Goal: Transaction & Acquisition: Purchase product/service

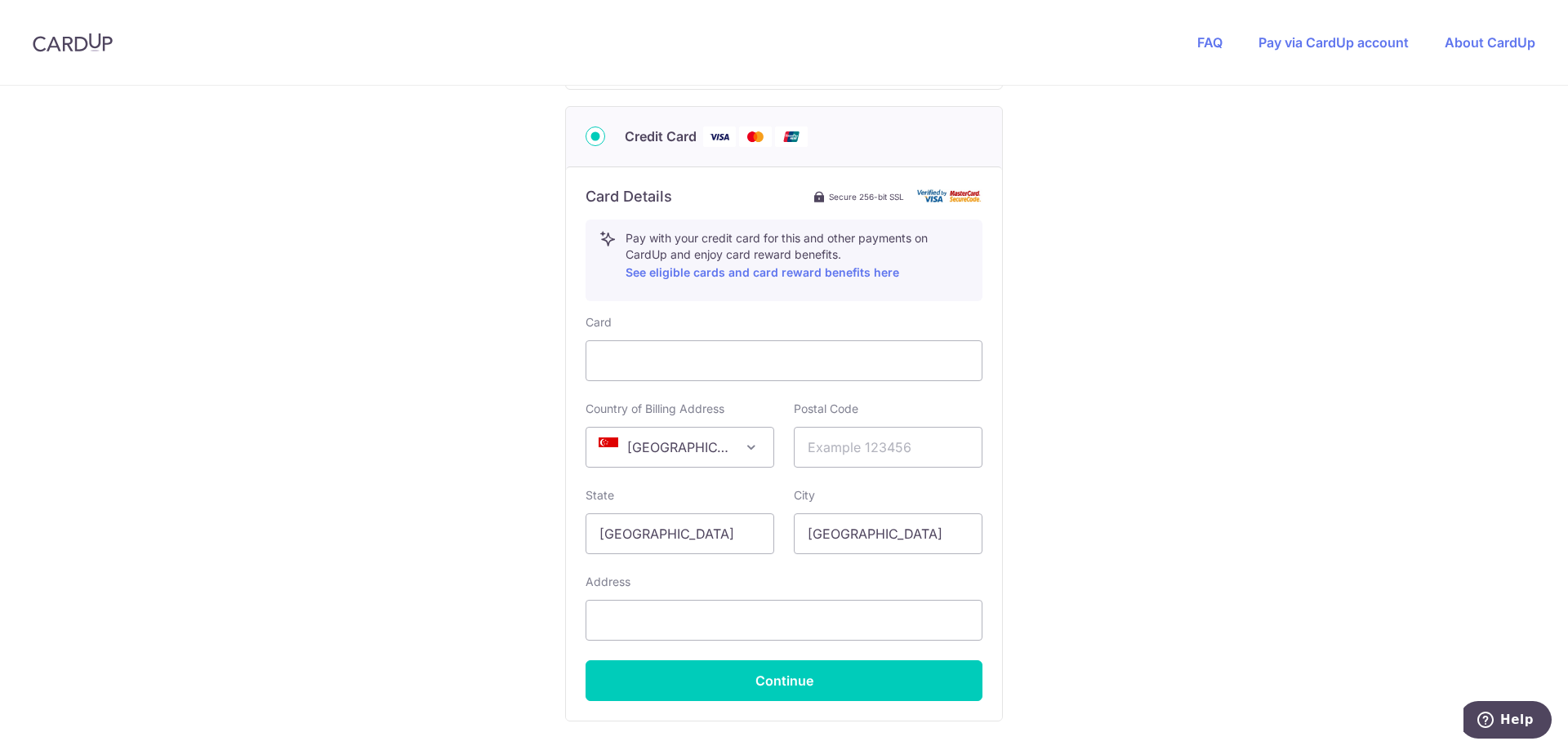
scroll to position [928, 0]
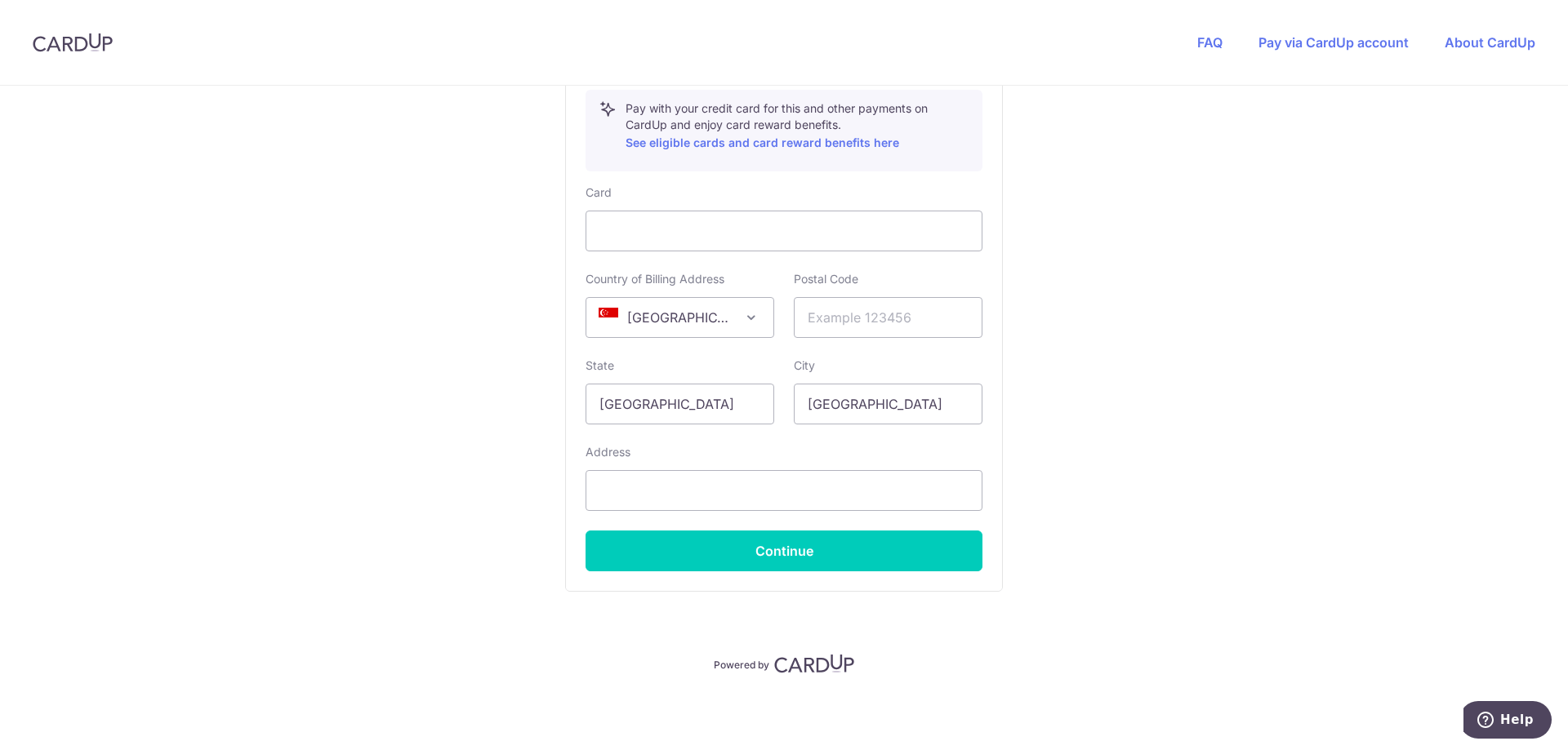
click at [663, 357] on div "State [GEOGRAPHIC_DATA]" at bounding box center [680, 390] width 189 height 67
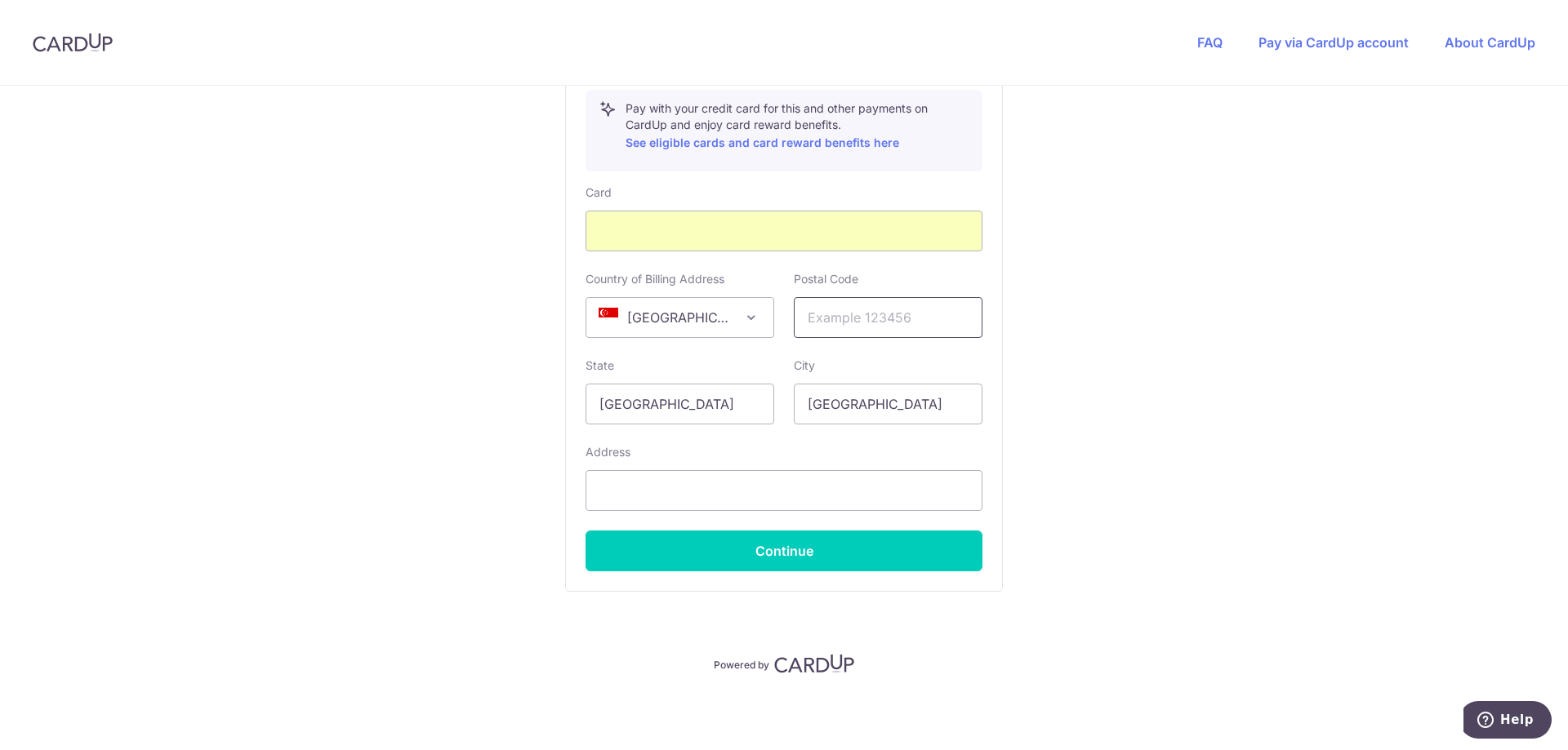
click at [856, 316] on input "text" at bounding box center [888, 317] width 189 height 41
click at [682, 398] on input "[GEOGRAPHIC_DATA]" at bounding box center [680, 404] width 189 height 41
click at [712, 493] on input "text" at bounding box center [783, 490] width 397 height 41
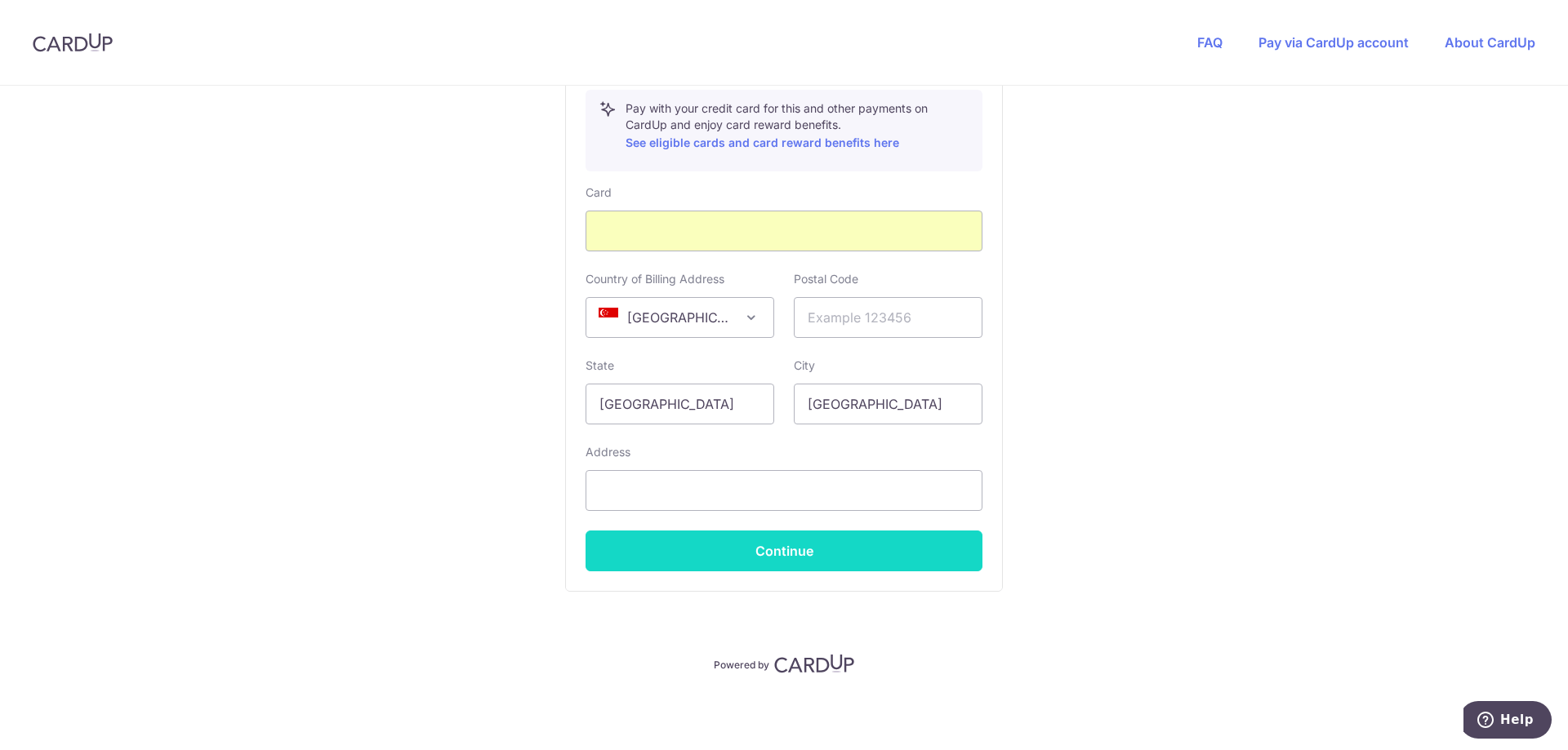
click at [817, 550] on button "Continue" at bounding box center [783, 551] width 397 height 41
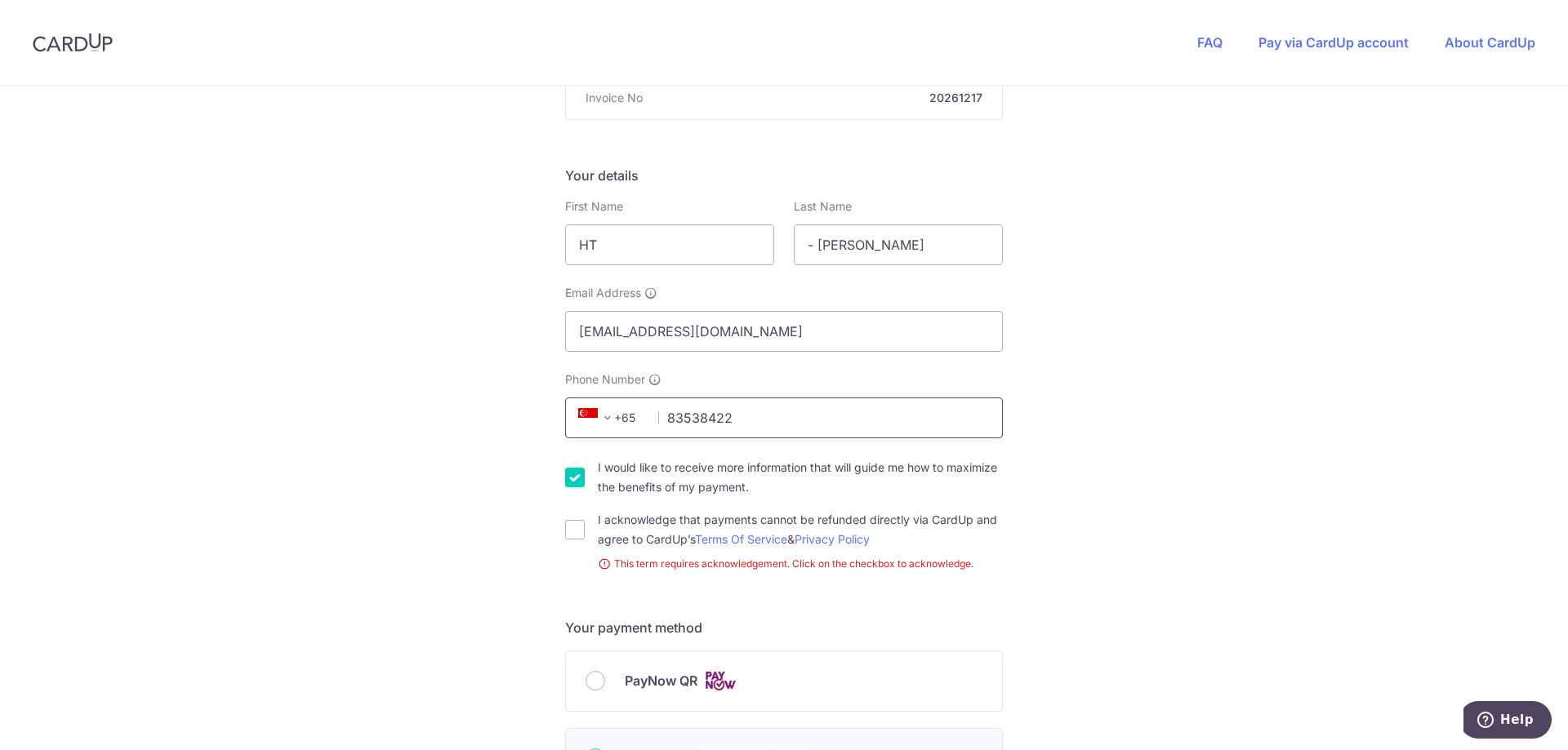
type input "83538422"
click at [1189, 377] on div "You are paying Sureclean Pte Ltd Sureclean Pte Ltd uses CardUp to accept paymen…" at bounding box center [784, 717] width 1568 height 1661
click at [699, 248] on input "HT" at bounding box center [670, 245] width 209 height 41
type input "[PERSON_NAME]"
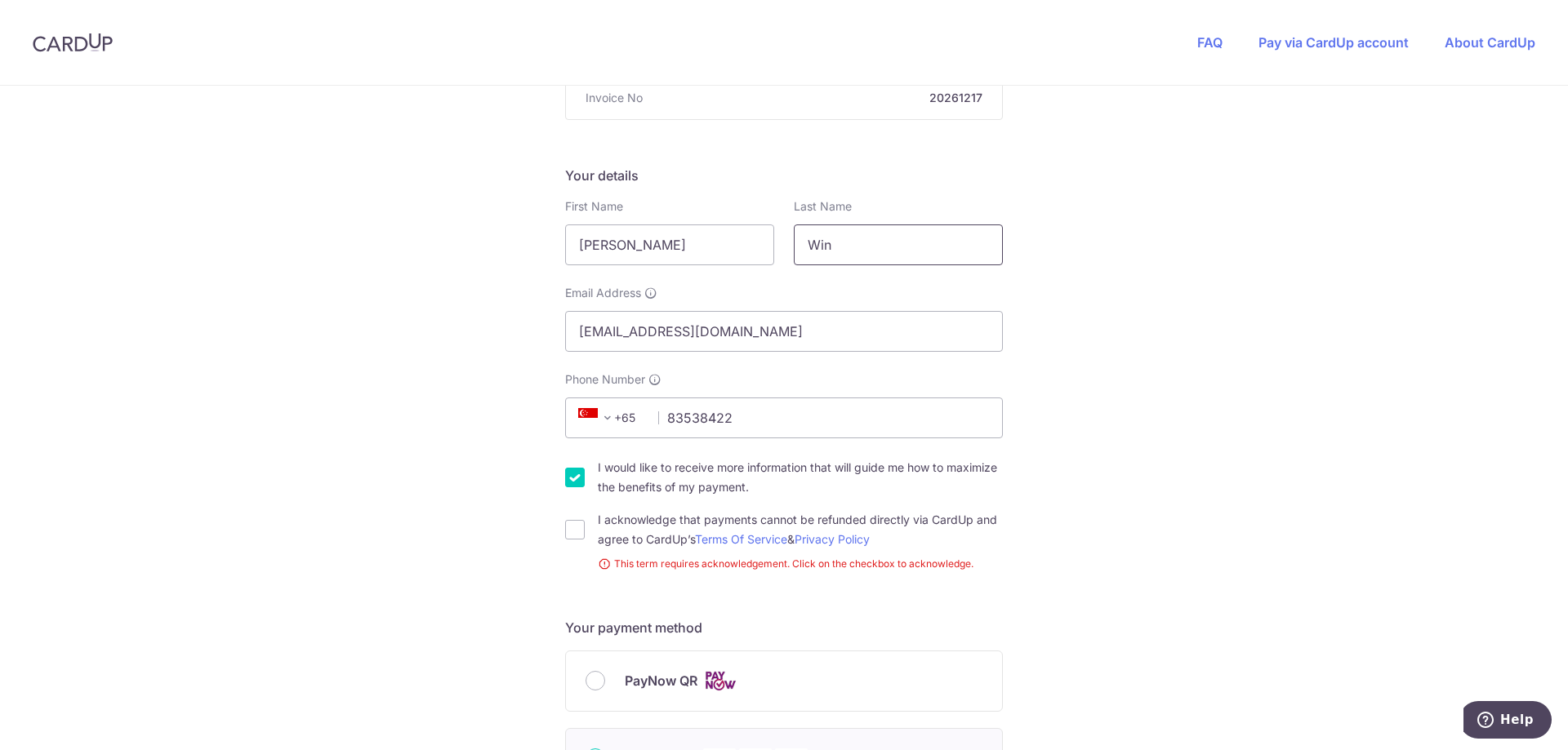
type input "Win"
drag, startPoint x: 1288, startPoint y: 325, endPoint x: 1279, endPoint y: 329, distance: 9.8
click at [1288, 325] on div "You are paying Sureclean Pte Ltd Sureclean Pte Ltd uses CardUp to accept paymen…" at bounding box center [784, 717] width 1568 height 1661
click at [574, 477] on input "I would like to receive more information that will guide me how to maximize the…" at bounding box center [575, 477] width 20 height 20
checkbox input "false"
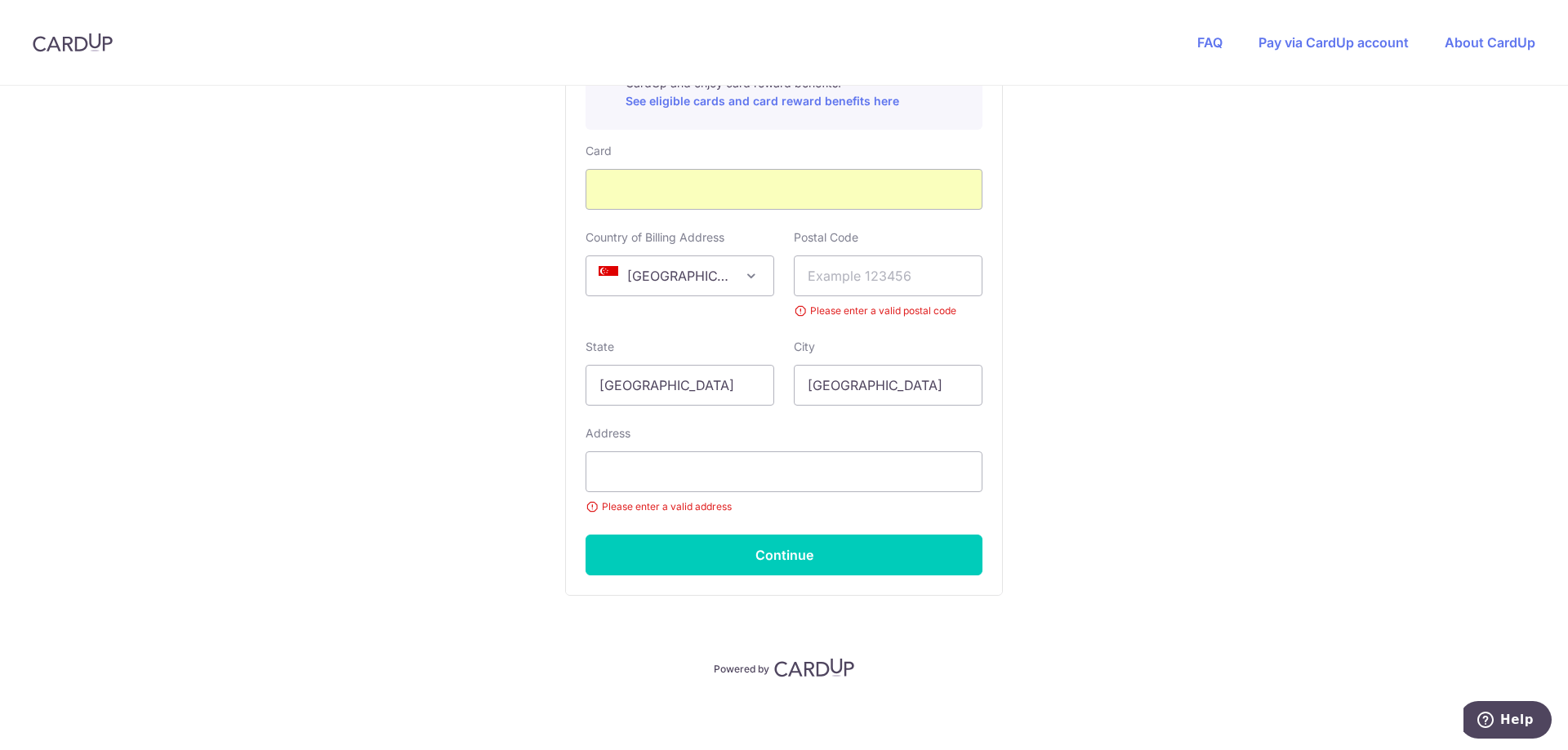
scroll to position [997, 0]
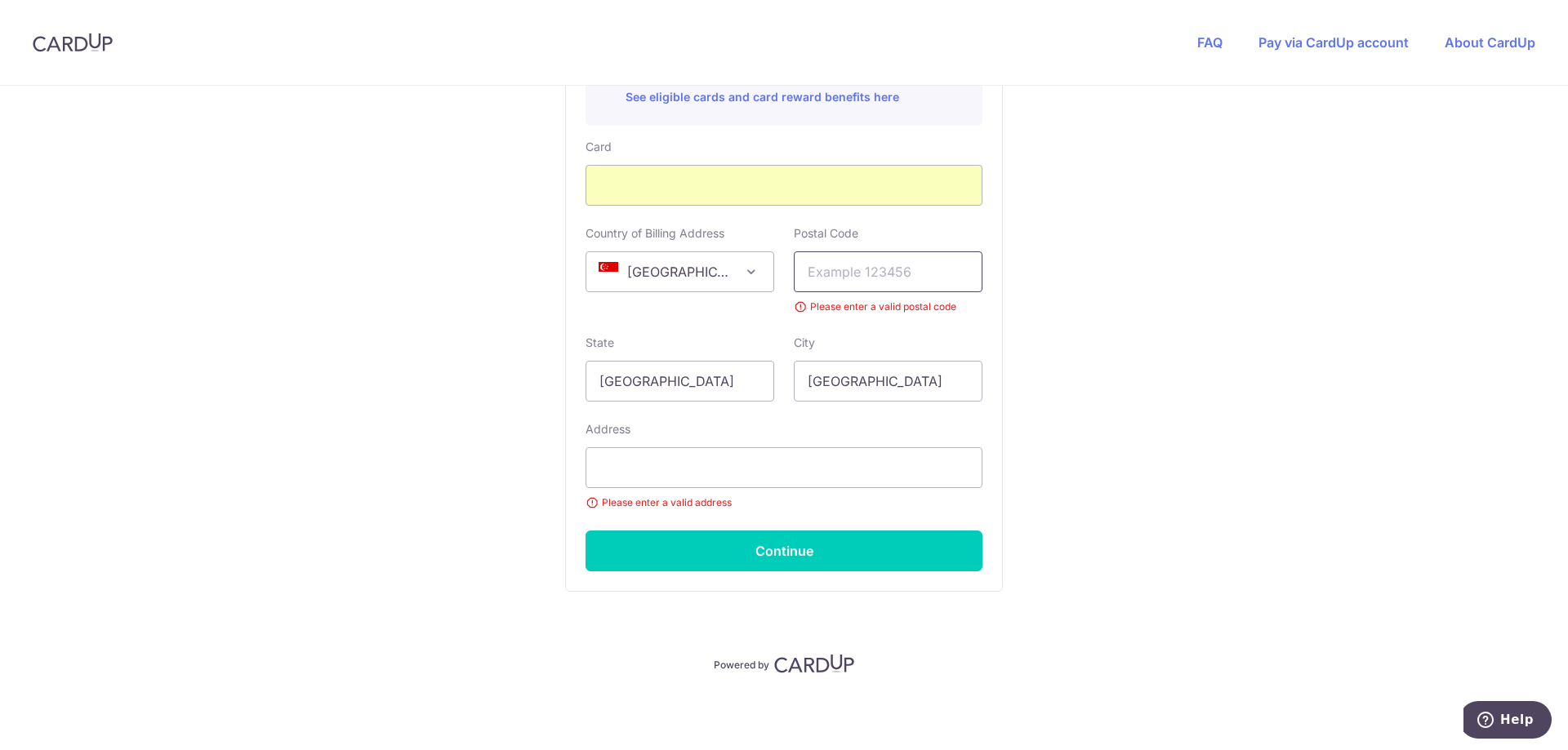
click at [927, 279] on input "text" at bounding box center [888, 272] width 189 height 41
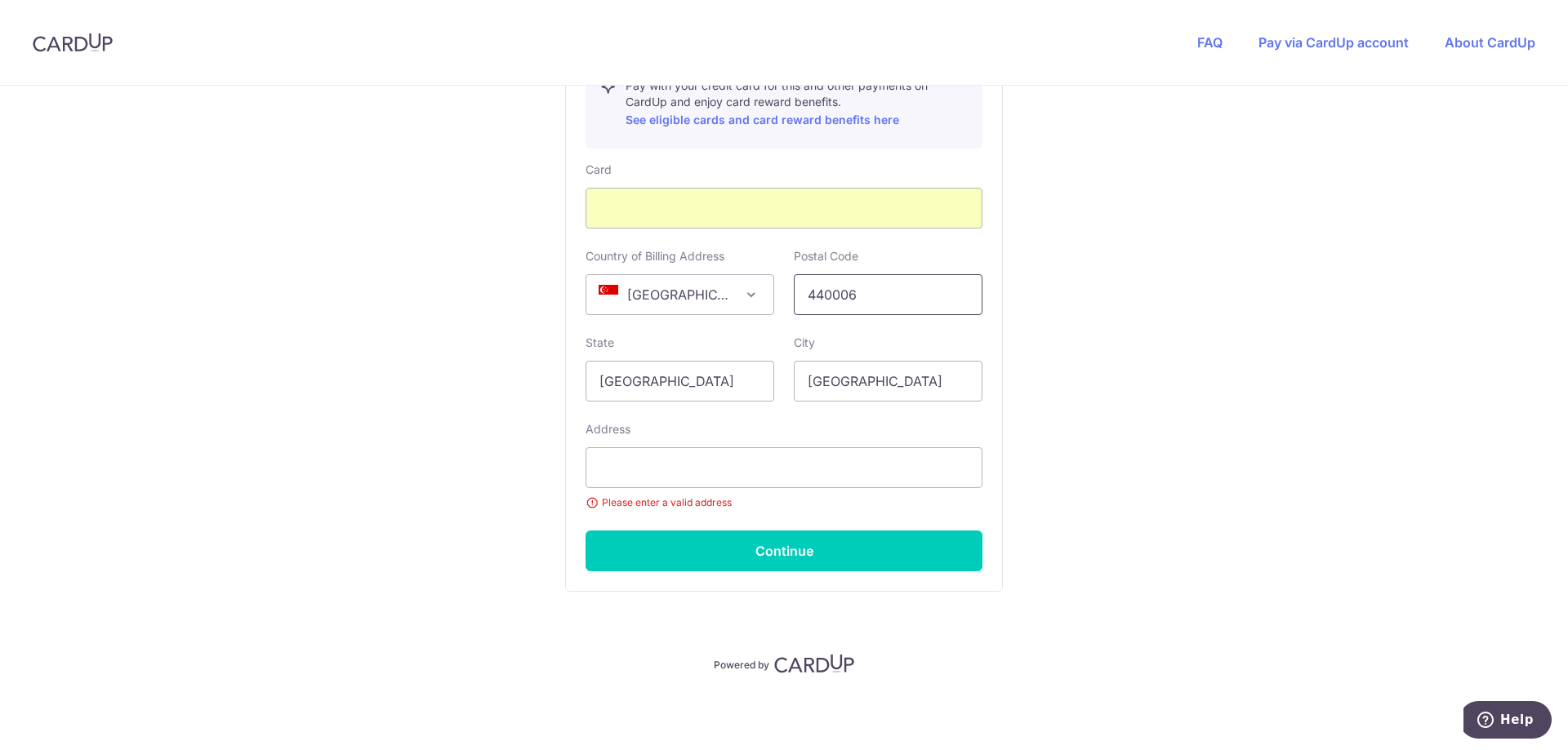
scroll to position [974, 0]
type input "440006"
click at [720, 462] on input "text" at bounding box center [783, 468] width 397 height 41
type input "[STREET_ADDRESS]"
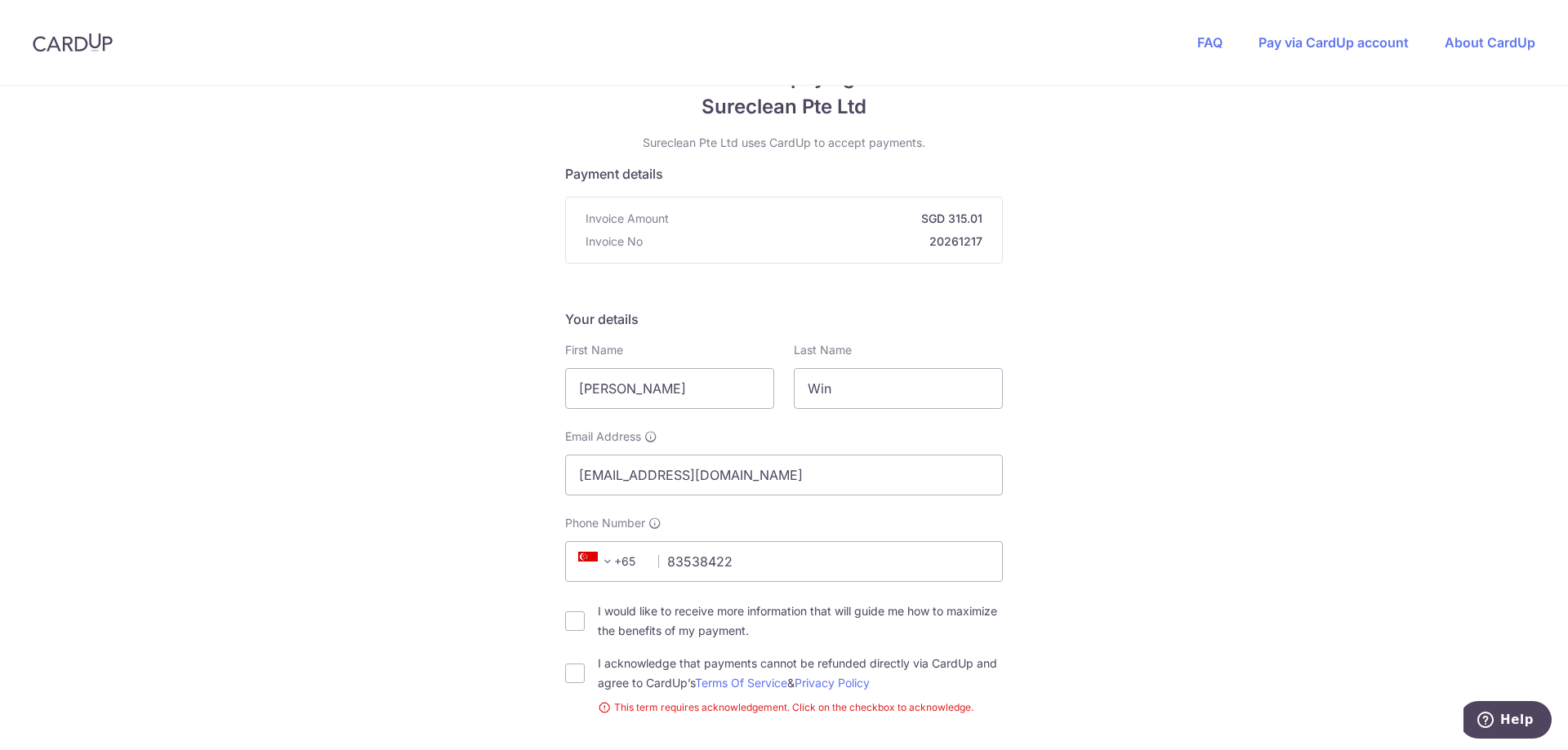
scroll to position [0, 0]
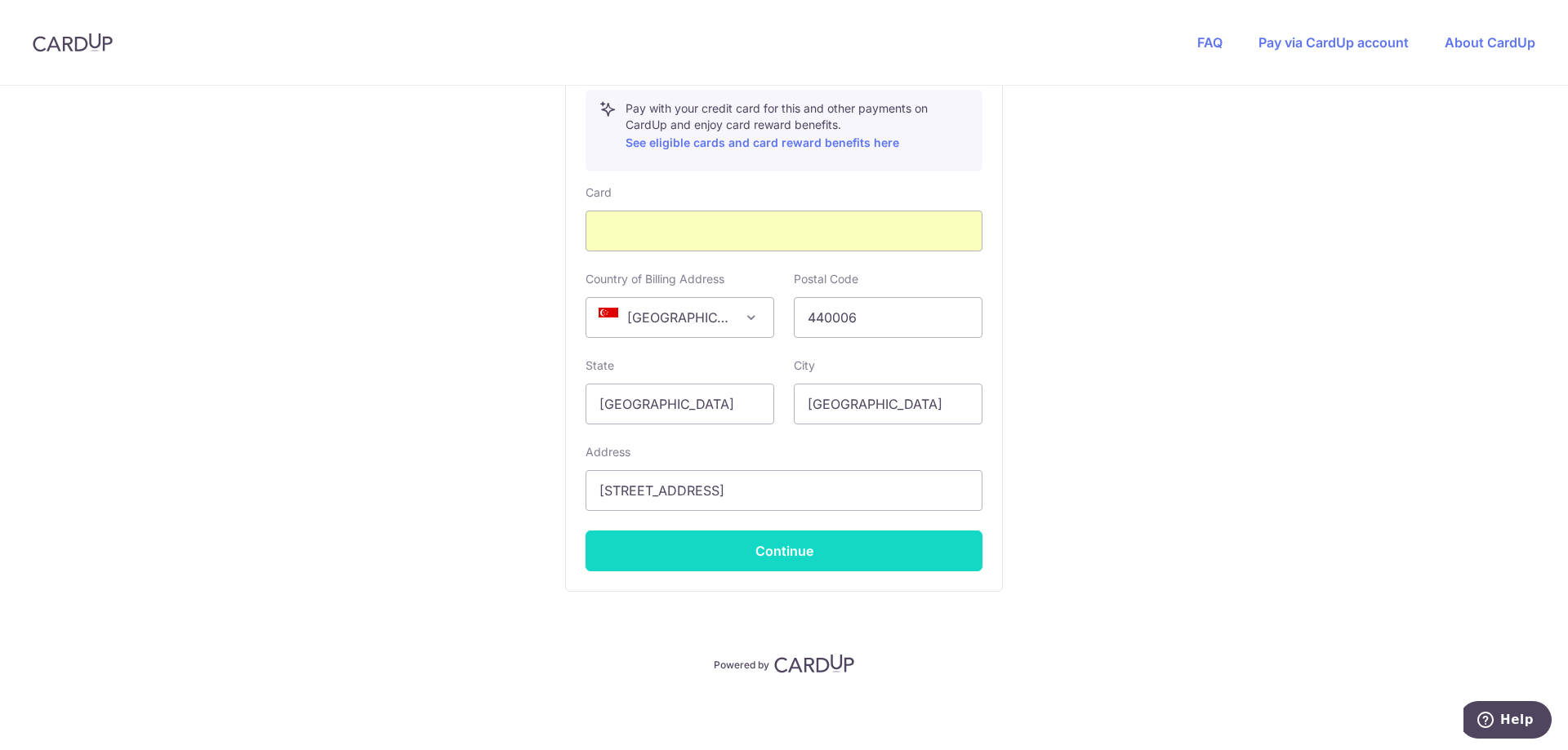
click at [800, 562] on button "Continue" at bounding box center [783, 551] width 397 height 41
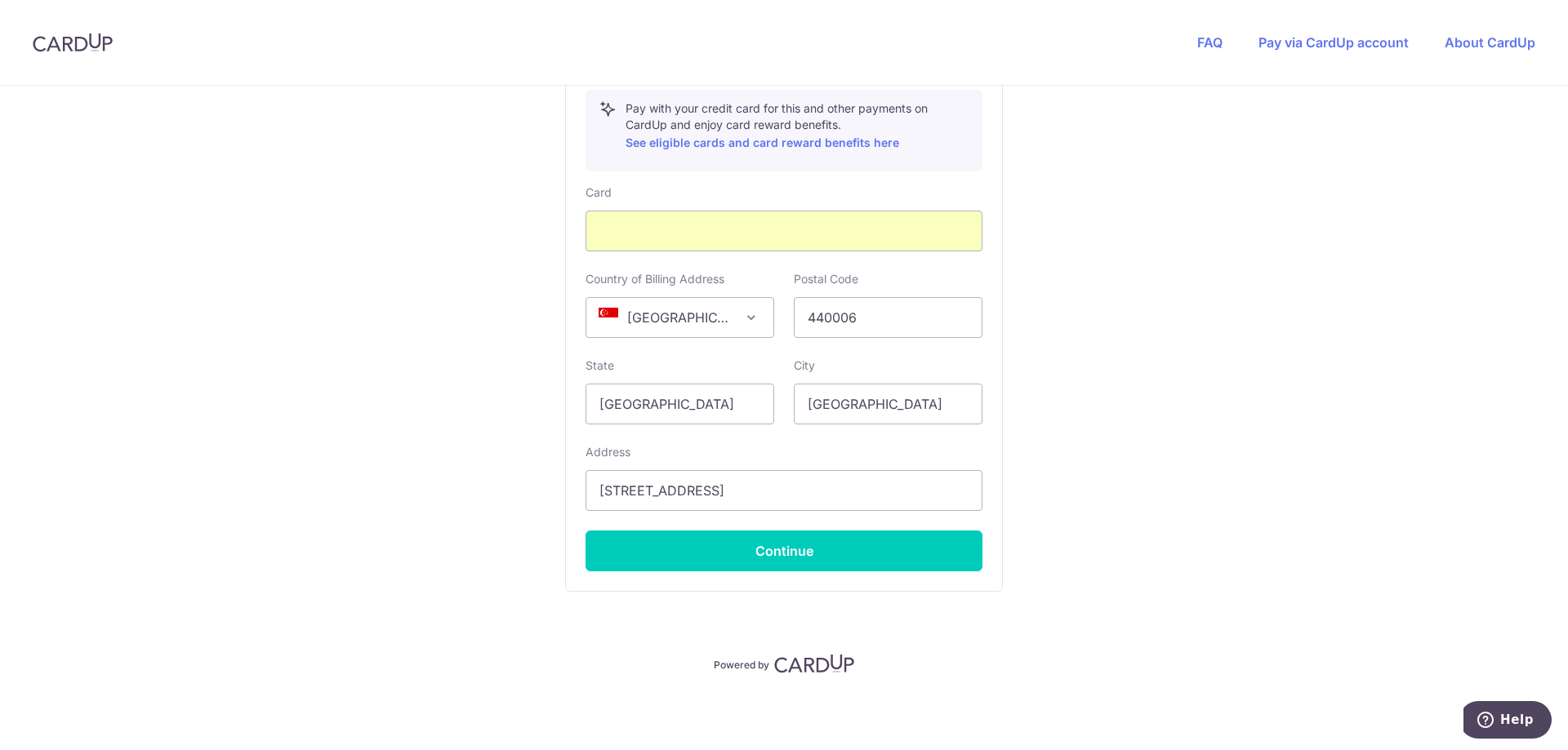
scroll to position [625, 0]
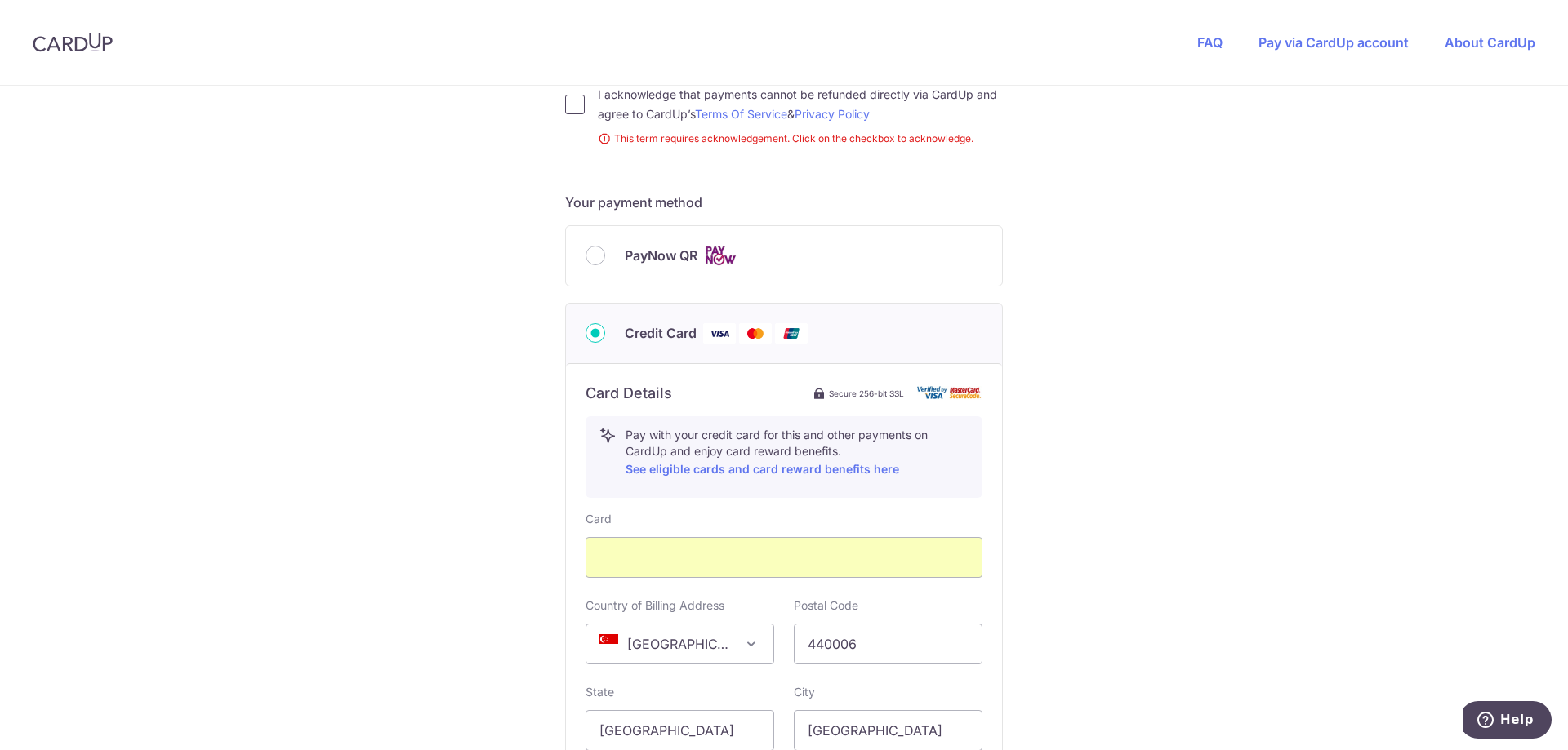
click at [578, 104] on input "I acknowledge that payments cannot be refunded directly via CardUp and agree to…" at bounding box center [575, 104] width 20 height 20
checkbox input "true"
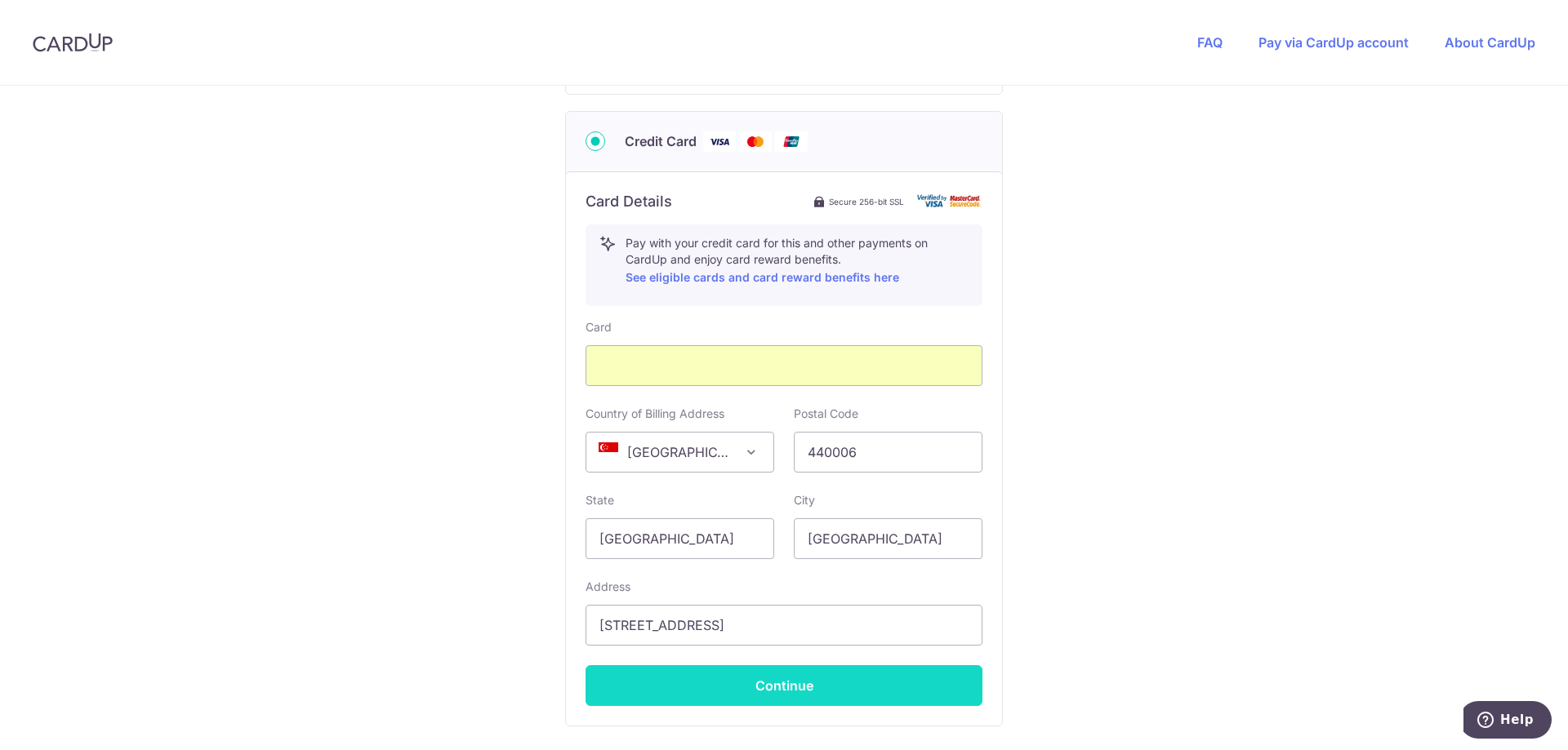
scroll to position [928, 0]
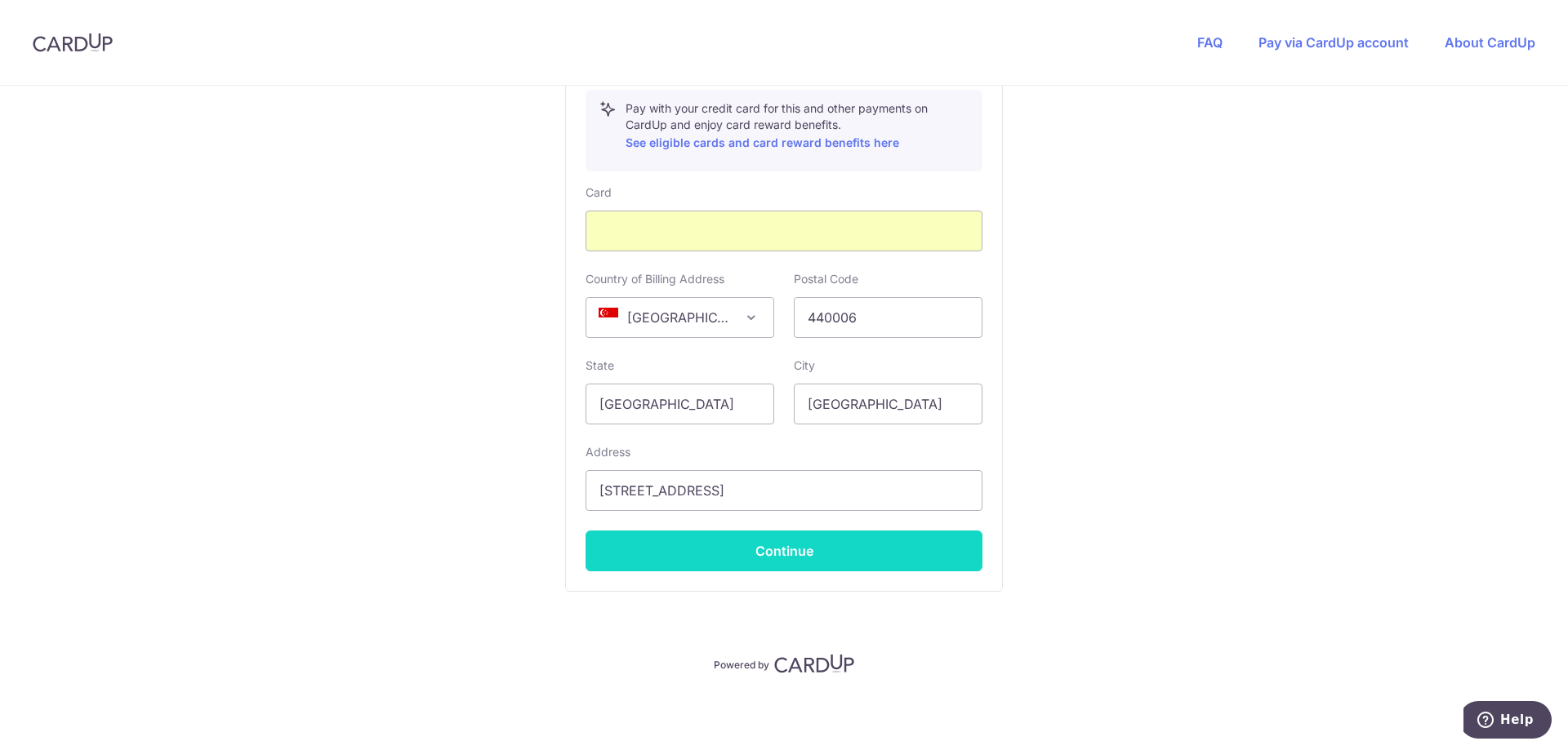
click at [827, 563] on button "Continue" at bounding box center [783, 551] width 397 height 41
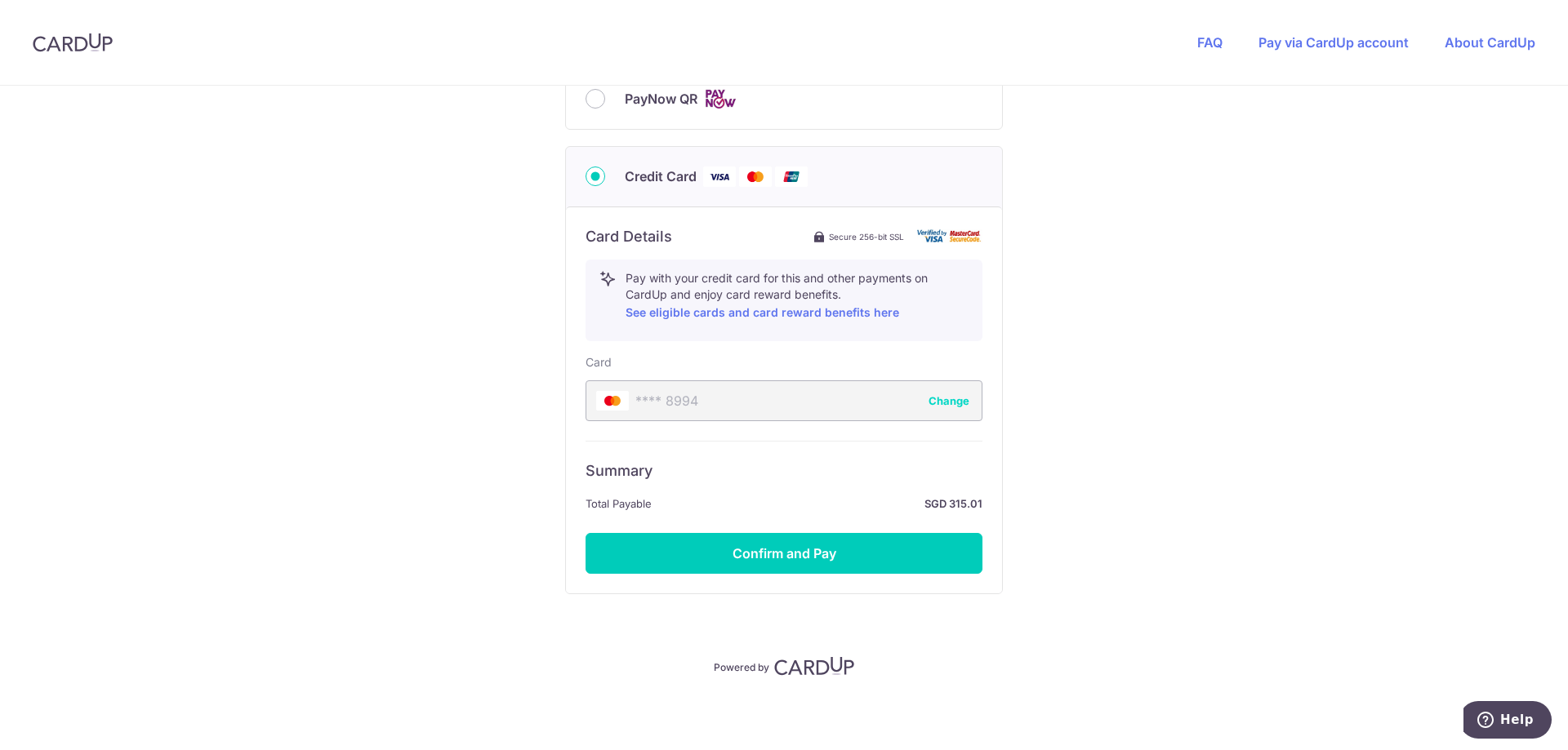
scroll to position [761, 0]
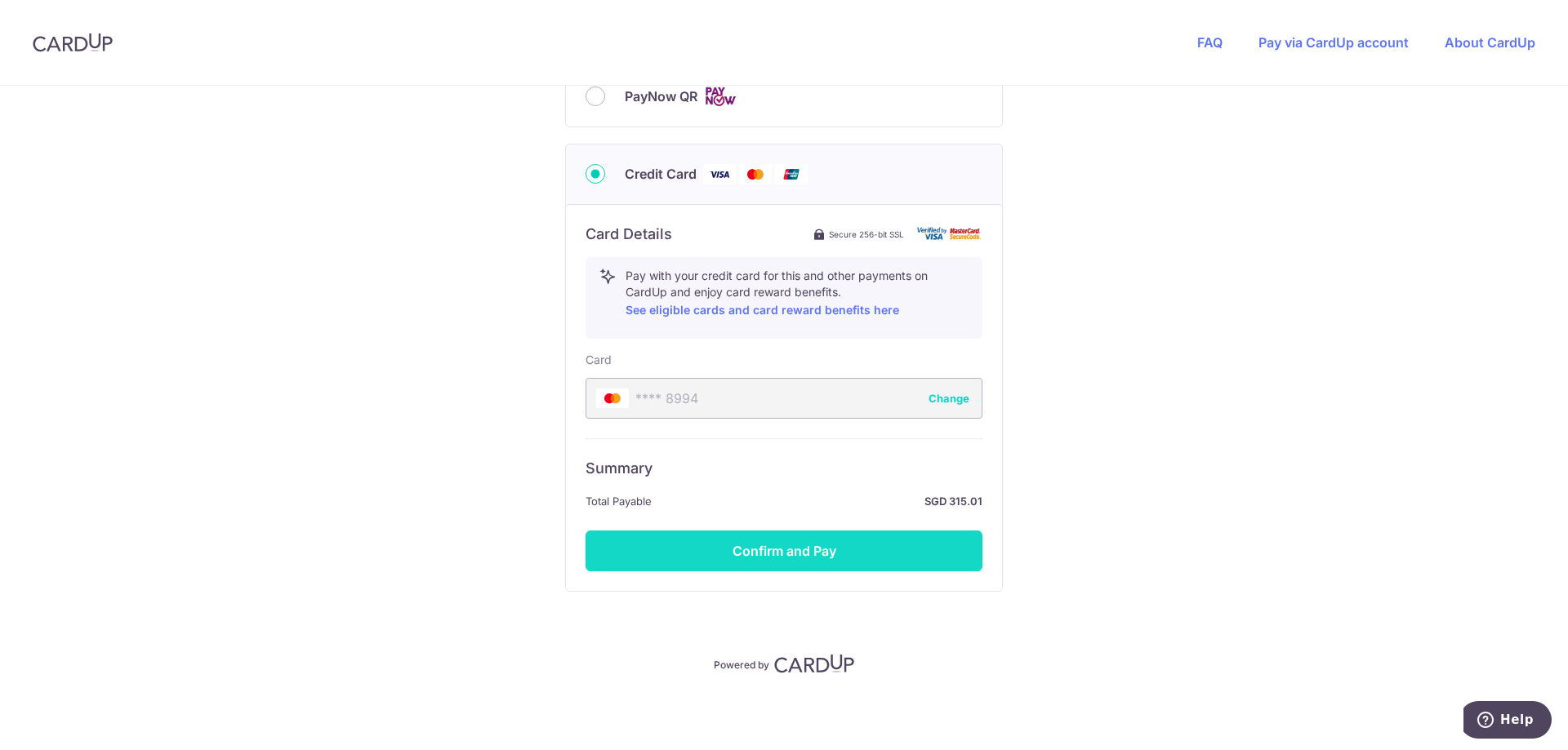
click at [871, 557] on button "Confirm and Pay" at bounding box center [783, 551] width 397 height 41
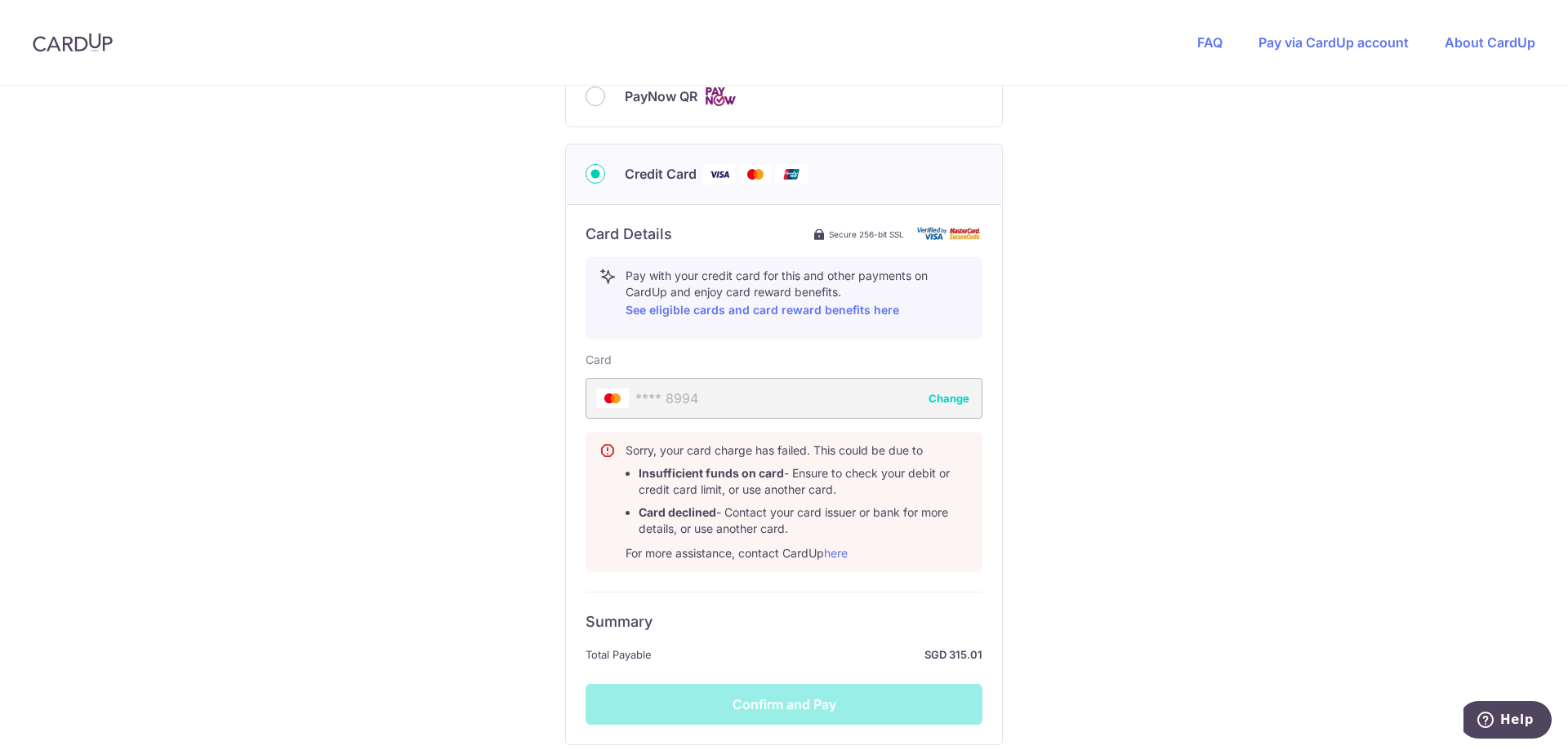
click at [1077, 452] on div "You are paying Sureclean Pte Ltd Sureclean Pte Ltd uses CardUp to accept paymen…" at bounding box center [784, 113] width 1568 height 1579
click at [936, 400] on button "Change" at bounding box center [948, 398] width 41 height 16
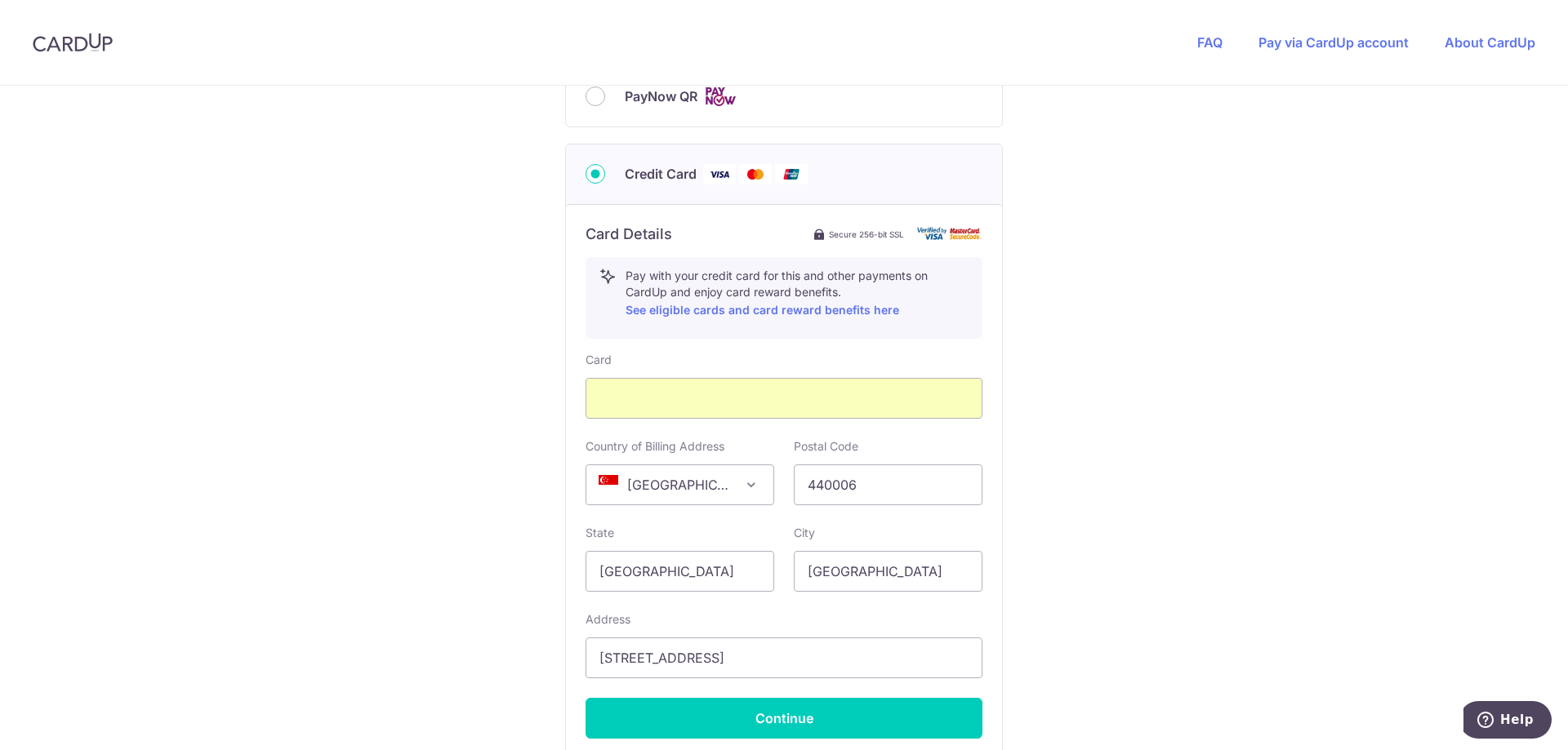
click at [1255, 283] on div "You are paying Sureclean Pte Ltd Sureclean Pte Ltd uses CardUp to accept paymen…" at bounding box center [784, 120] width 1568 height 1593
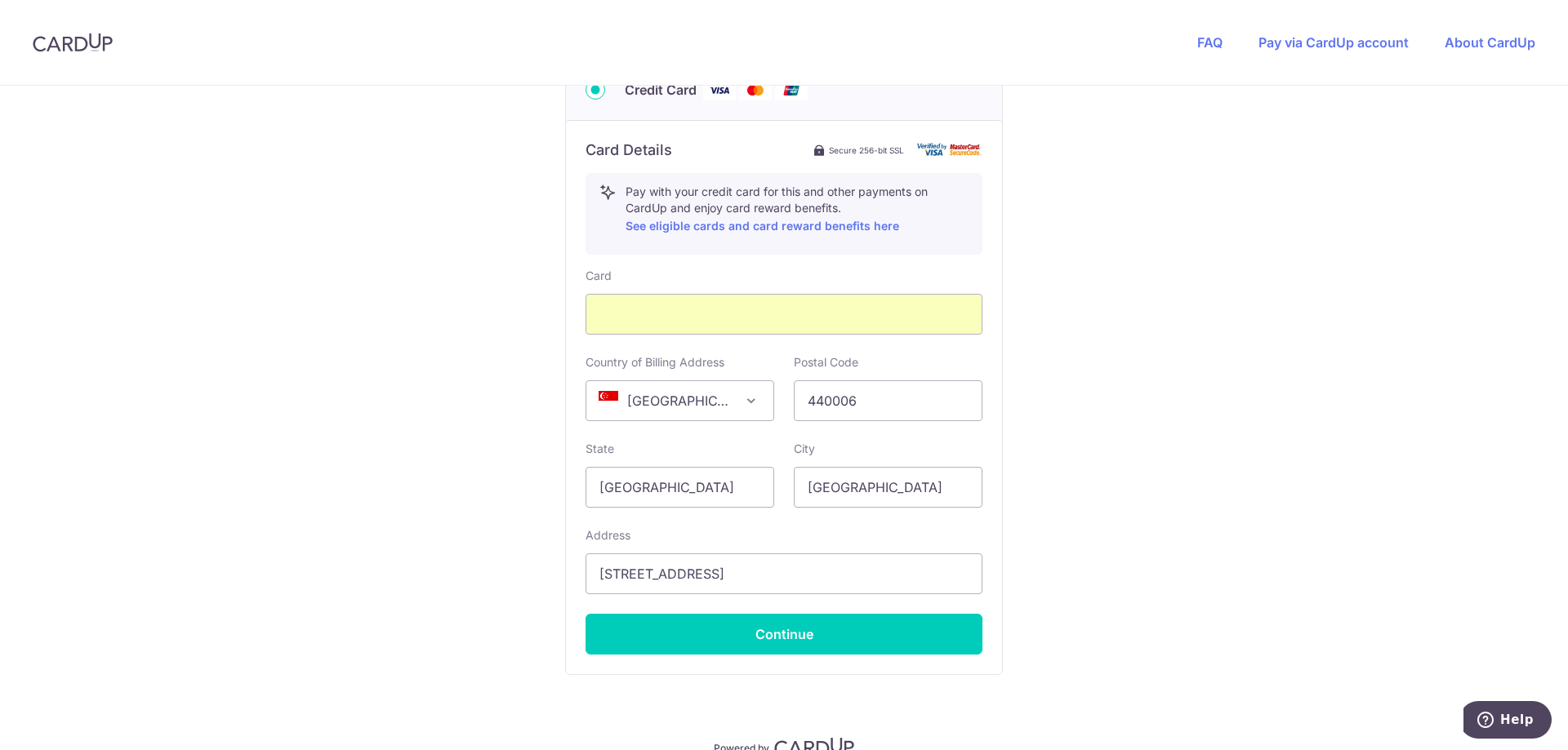
scroll to position [924, 0]
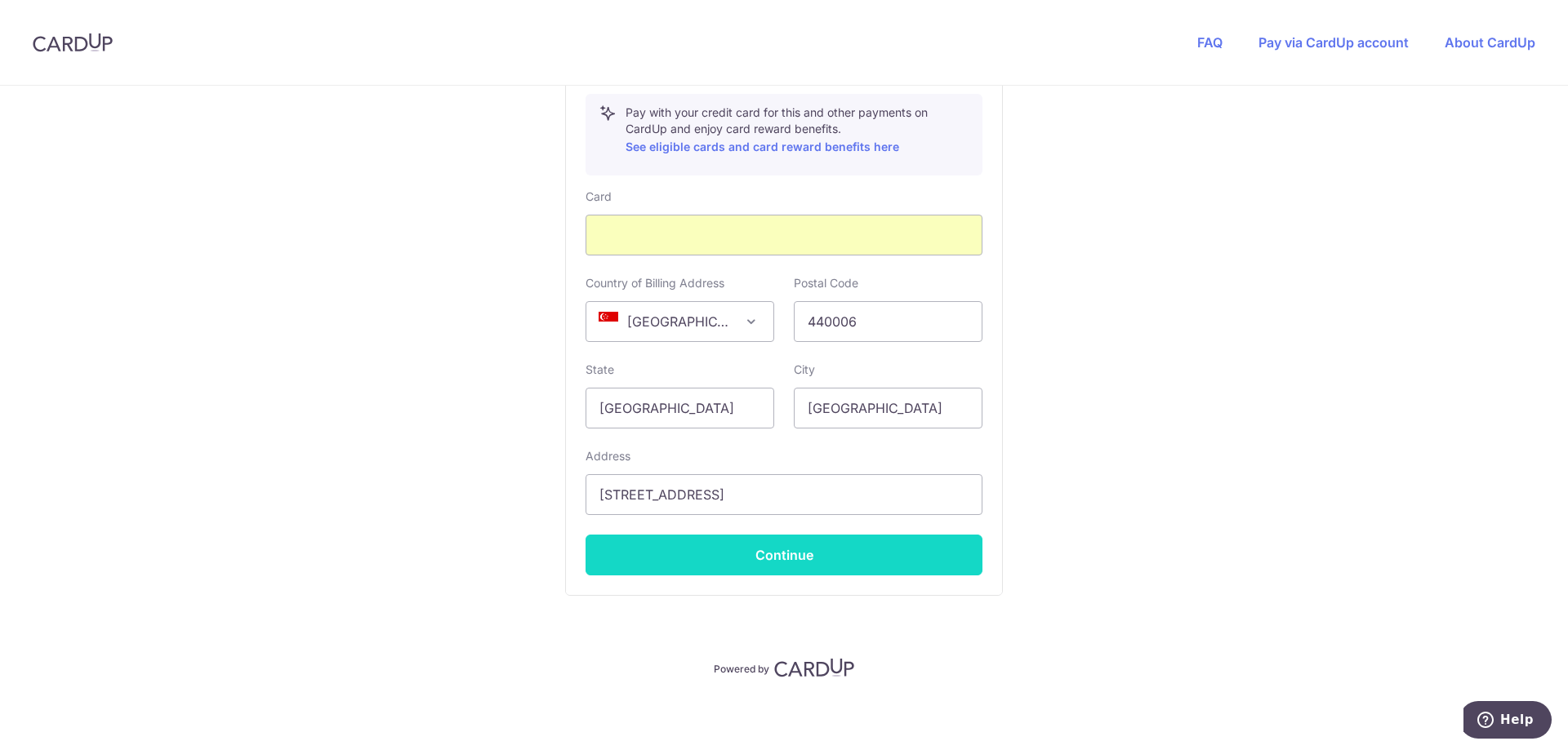
click at [890, 557] on button "Continue" at bounding box center [783, 555] width 397 height 41
type input "**** 3396"
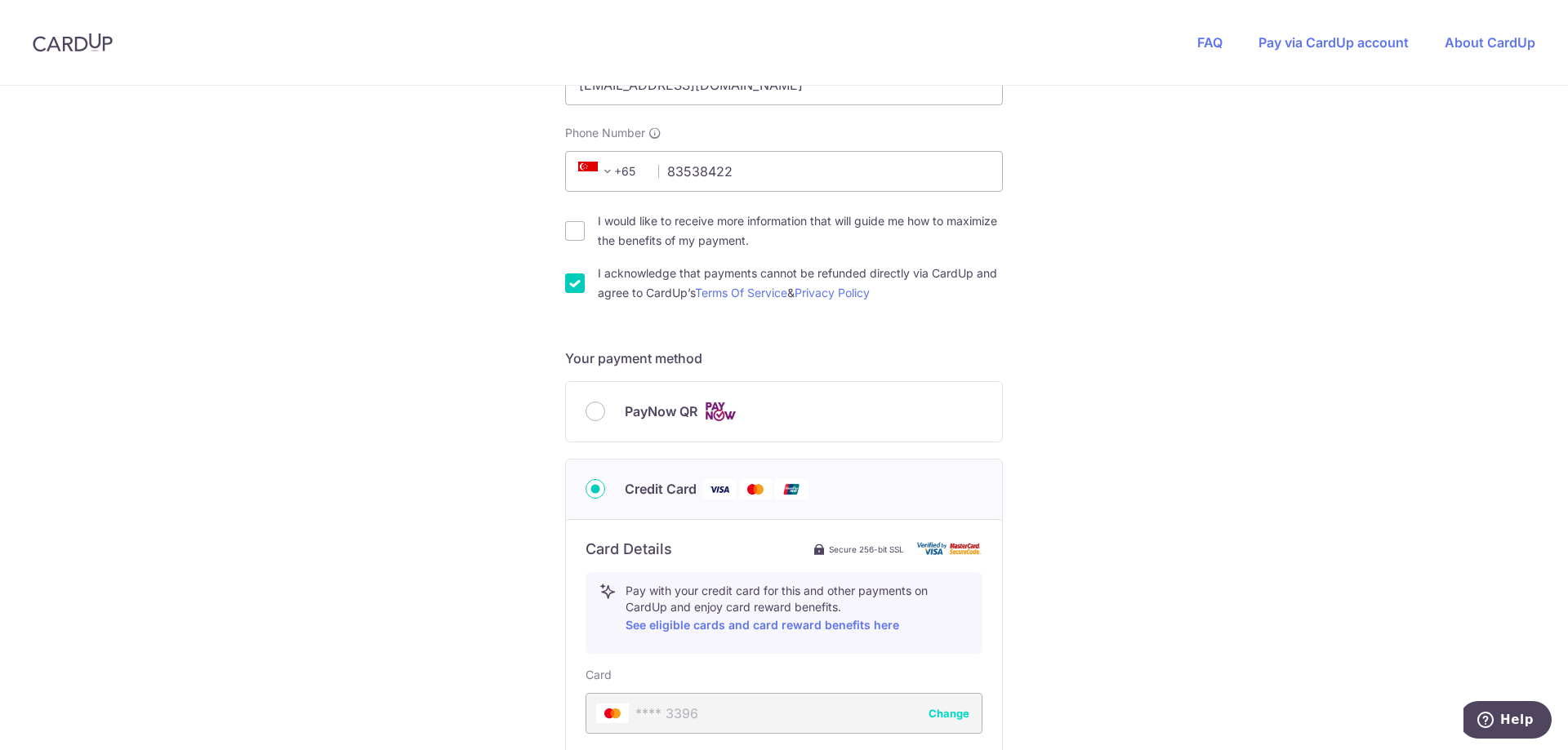
scroll to position [690, 0]
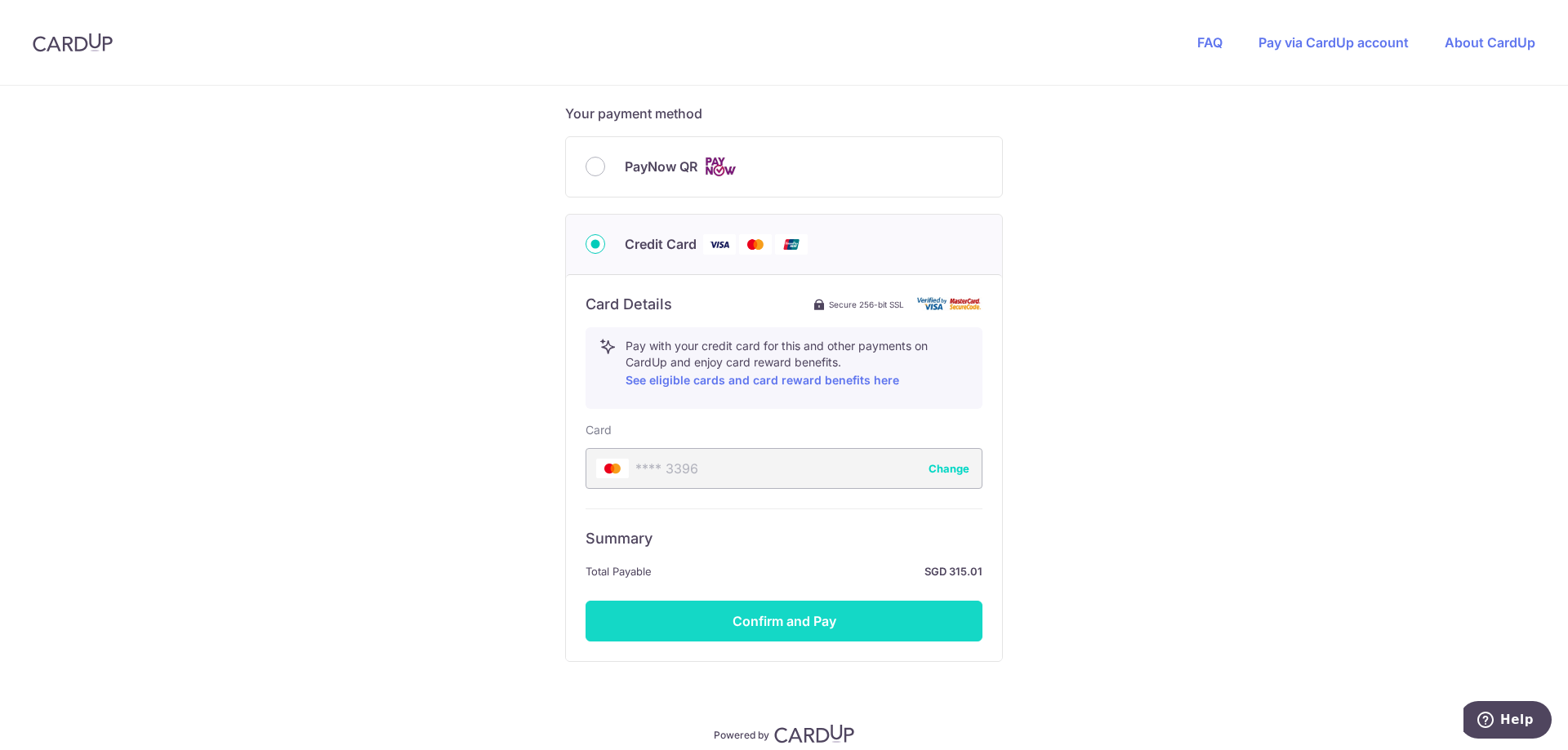
click at [810, 623] on button "Confirm and Pay" at bounding box center [783, 621] width 397 height 41
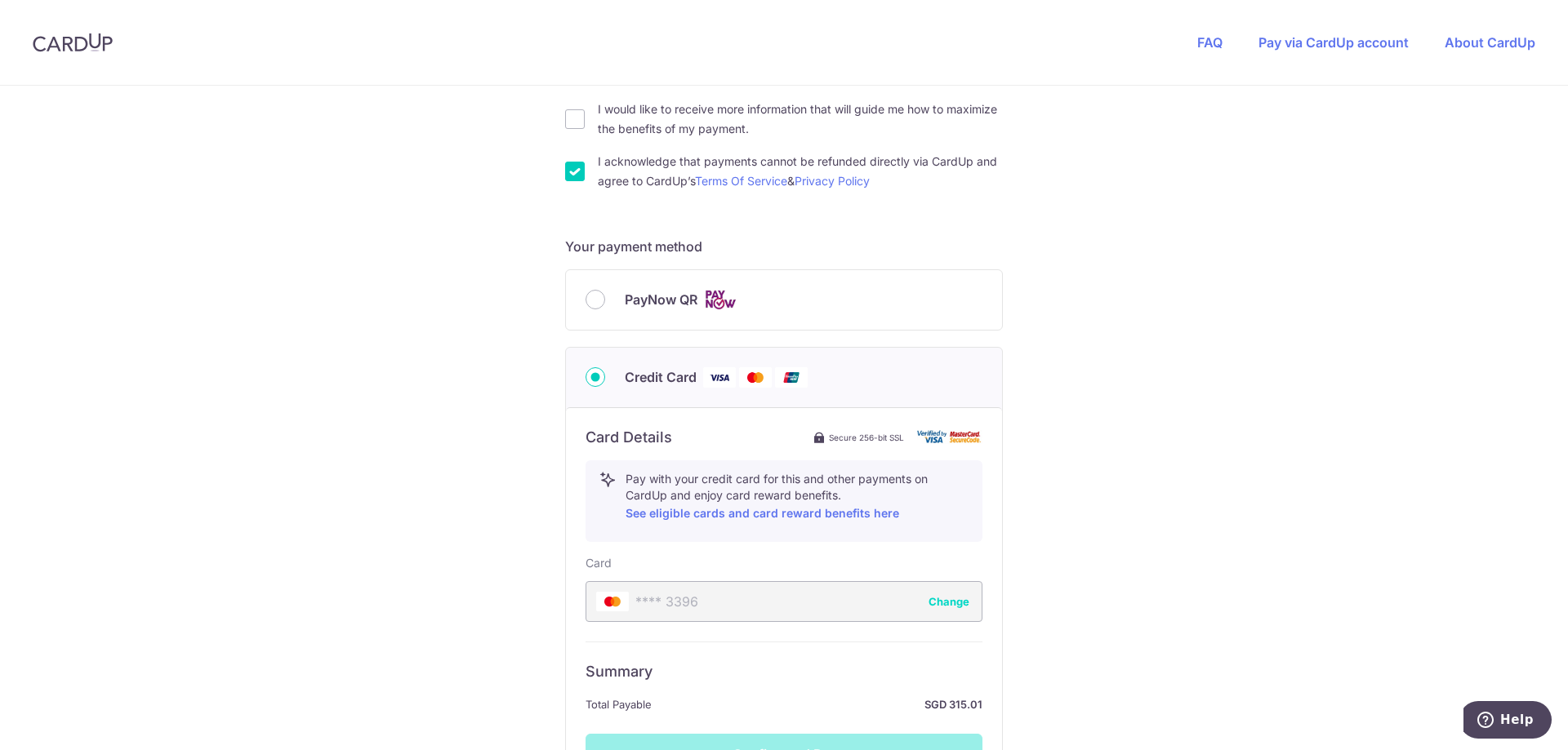
scroll to position [435, 0]
